Goal: Task Accomplishment & Management: Manage account settings

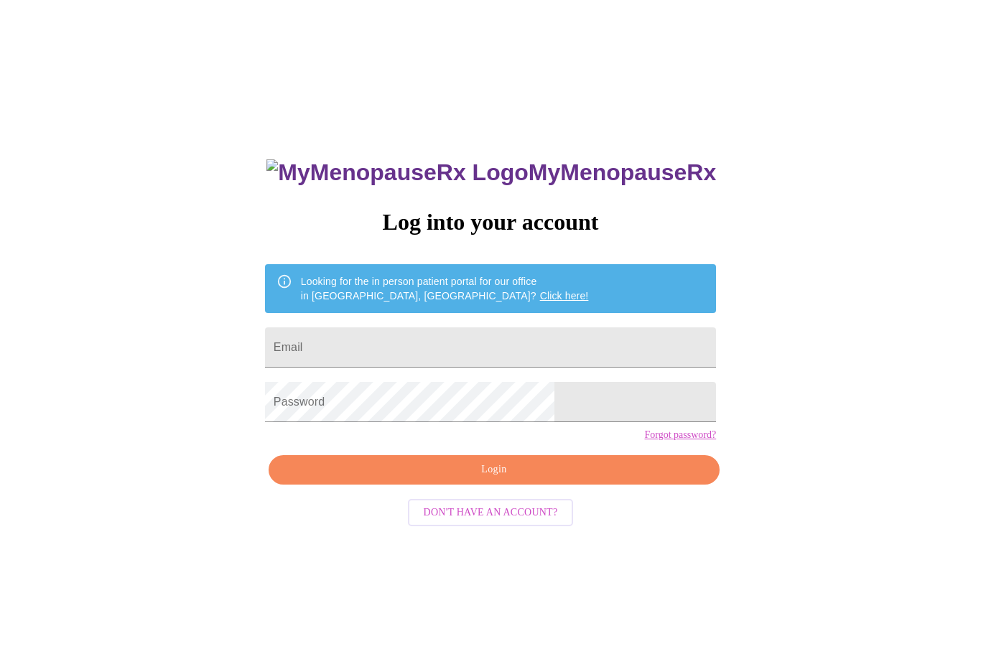
scroll to position [62, 0]
